Goal: Find specific page/section: Find specific page/section

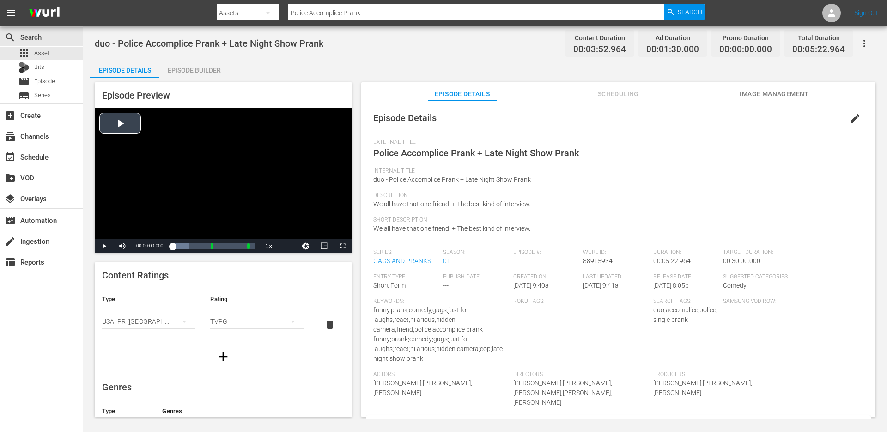
scroll to position [1, 0]
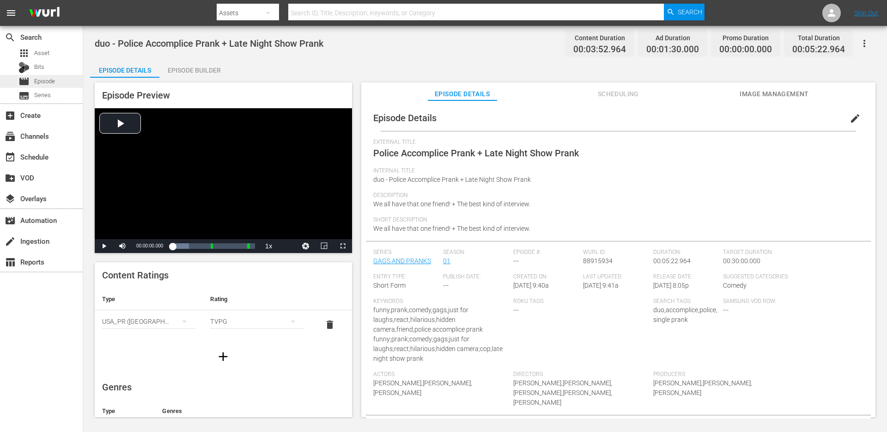
click at [55, 78] on span "Episode" at bounding box center [44, 81] width 21 height 9
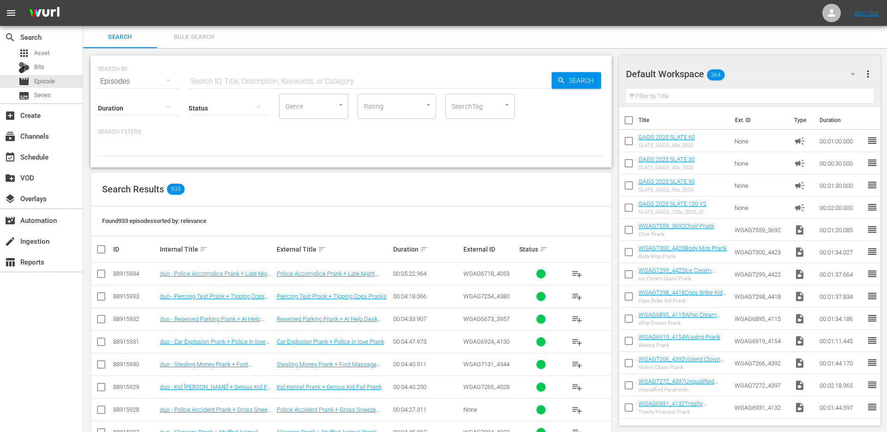
click at [239, 78] on input "text" at bounding box center [370, 81] width 363 height 22
click at [43, 135] on div "subscriptions Channels" at bounding box center [26, 134] width 52 height 8
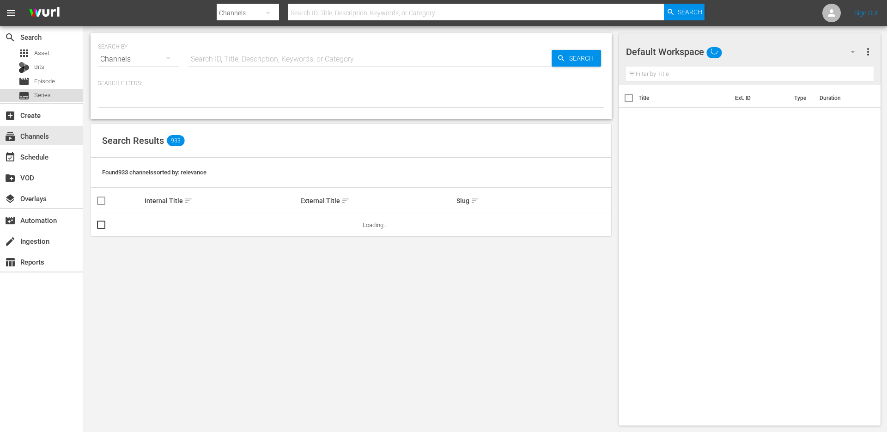
click at [49, 94] on span "Series" at bounding box center [42, 95] width 17 height 9
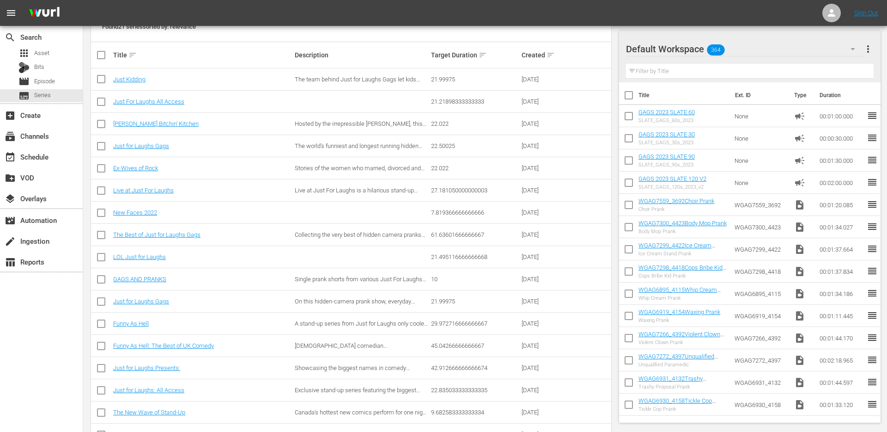
scroll to position [204, 0]
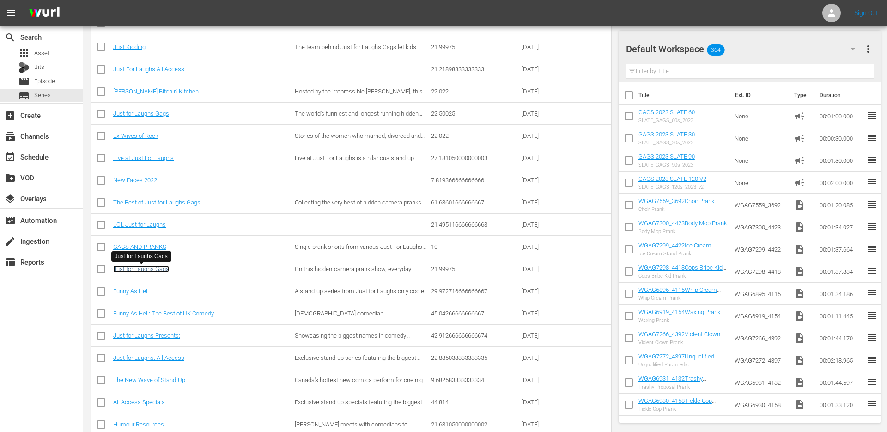
click at [154, 270] on link "Just for Laughs Gags" at bounding box center [141, 268] width 56 height 7
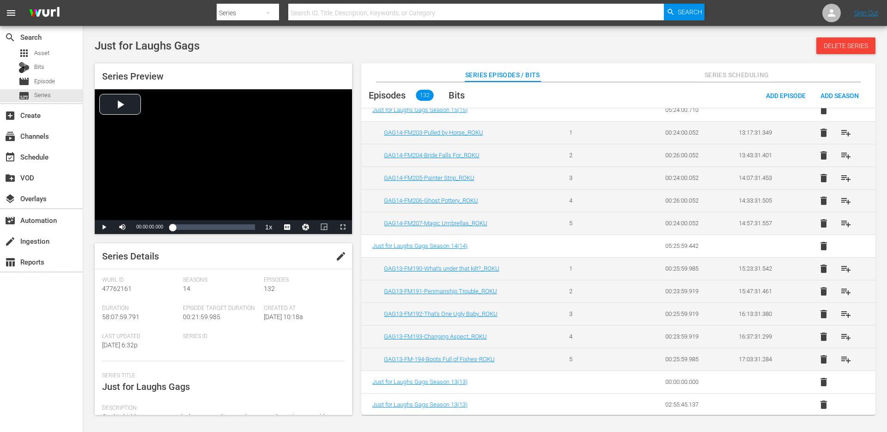
scroll to position [944, 0]
